Goal: Find contact information: Find contact information

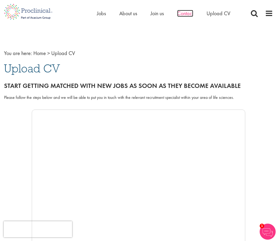
click at [192, 10] on span "Contact" at bounding box center [185, 13] width 16 height 7
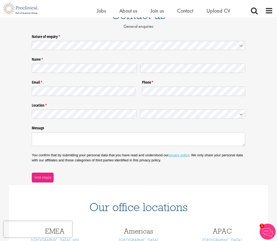
scroll to position [27, 0]
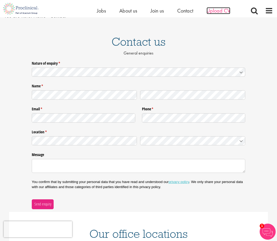
click at [214, 11] on span "Upload CV" at bounding box center [219, 10] width 24 height 7
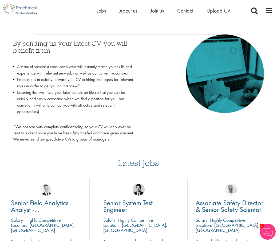
scroll to position [160, 0]
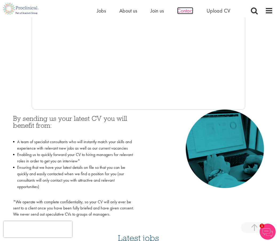
click at [180, 11] on span "Contact" at bounding box center [185, 10] width 16 height 7
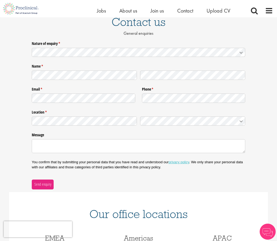
scroll to position [35, 0]
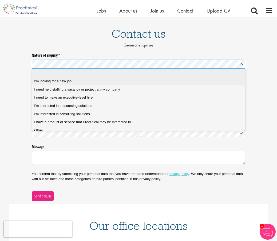
click at [62, 79] on span "I'm looking for a new job" at bounding box center [52, 81] width 37 height 5
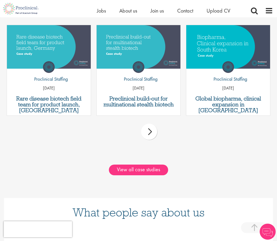
scroll to position [266, 0]
